Goal: Information Seeking & Learning: Find specific fact

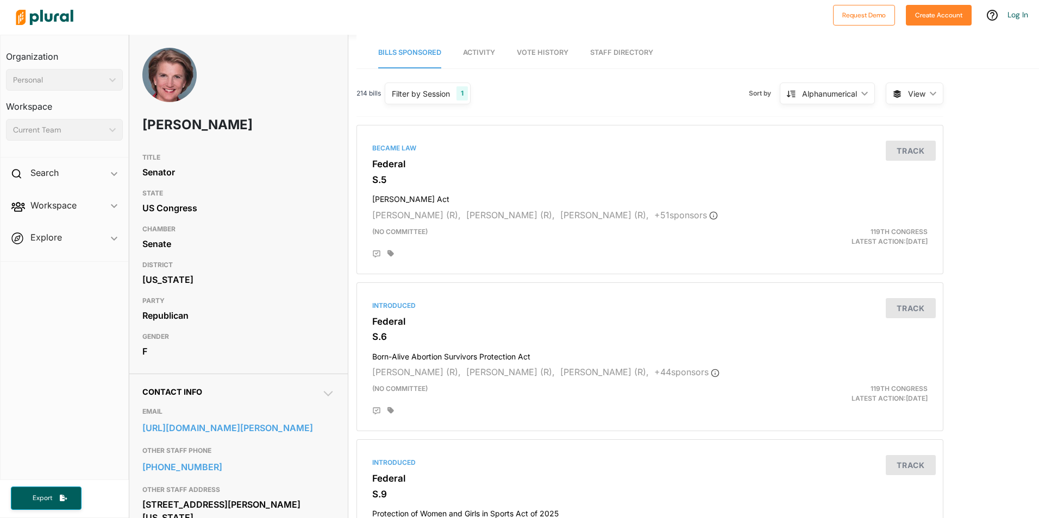
drag, startPoint x: 136, startPoint y: 123, endPoint x: 200, endPoint y: 153, distance: 70.7
click at [200, 148] on div "Shelley Moore Capito" at bounding box center [238, 98] width 218 height 100
copy h1 "Shelley Moore Capito"
